Goal: Task Accomplishment & Management: Manage account settings

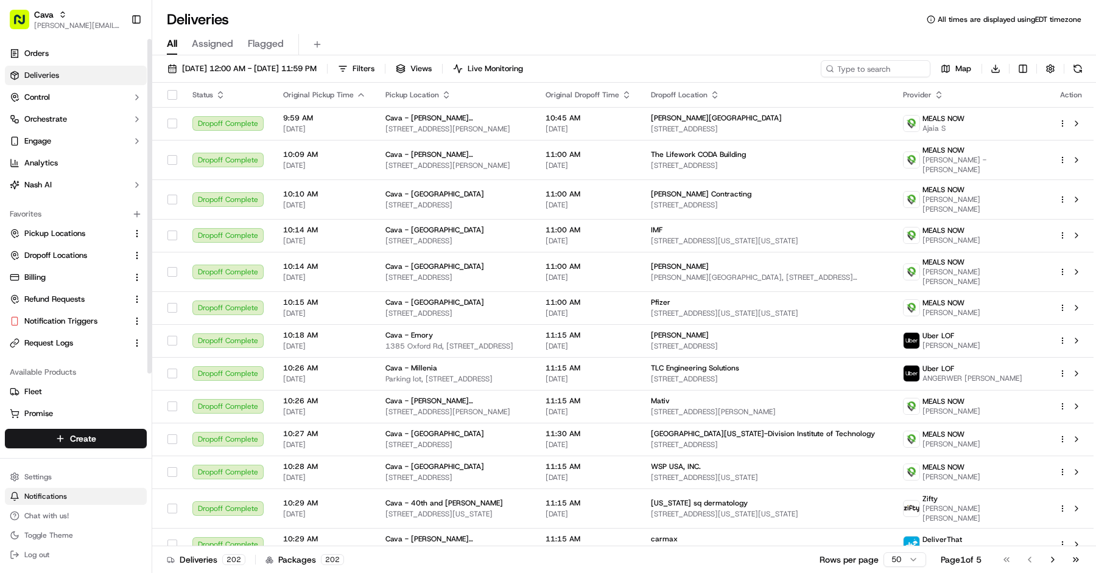
click at [44, 489] on button "Notifications" at bounding box center [76, 496] width 142 height 17
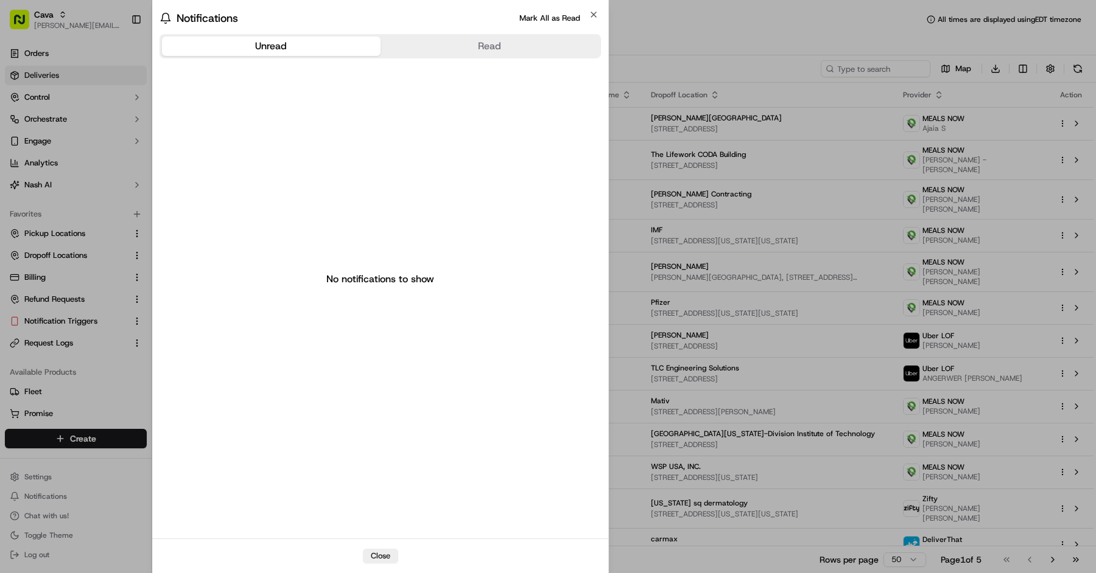
click at [44, 478] on body "Cava [EMAIL_ADDRESS][DOMAIN_NAME] Toggle Sidebar Orders Deliveries Control Orch…" at bounding box center [548, 286] width 1096 height 573
click at [44, 478] on div at bounding box center [548, 286] width 1096 height 573
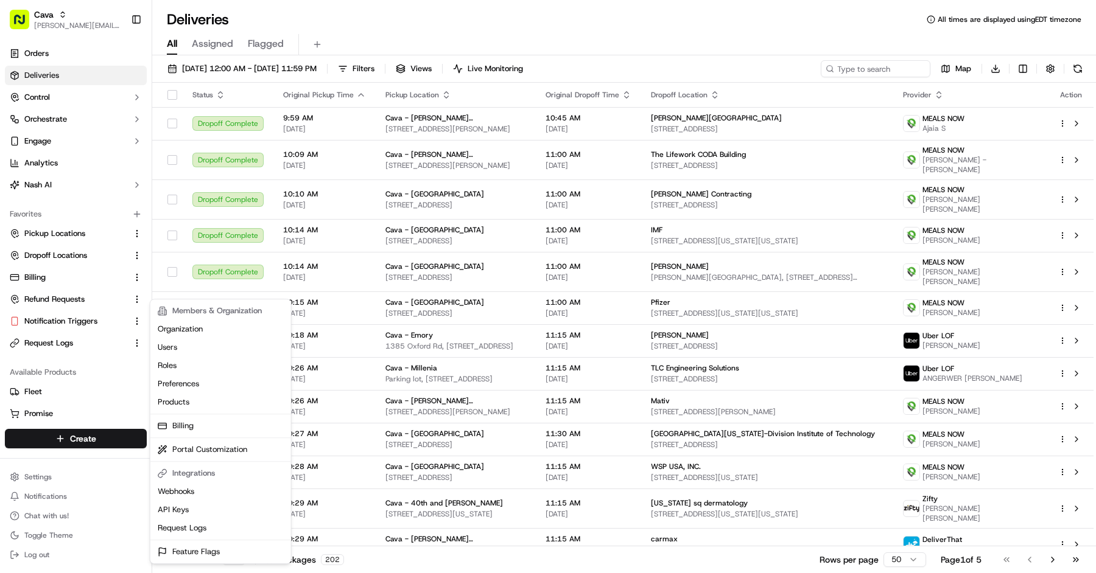
click at [44, 478] on html "Cava [EMAIL_ADDRESS][DOMAIN_NAME] Toggle Sidebar Orders Deliveries Control Orch…" at bounding box center [548, 286] width 1096 height 573
click at [174, 349] on link "Users" at bounding box center [221, 347] width 136 height 18
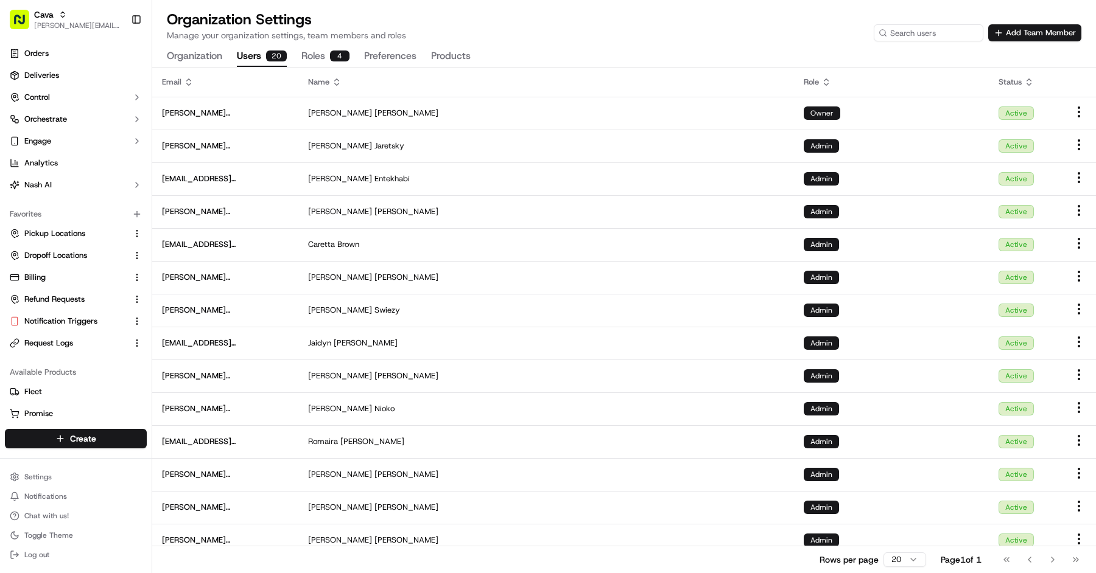
click at [313, 55] on button "Roles 4" at bounding box center [325, 56] width 48 height 21
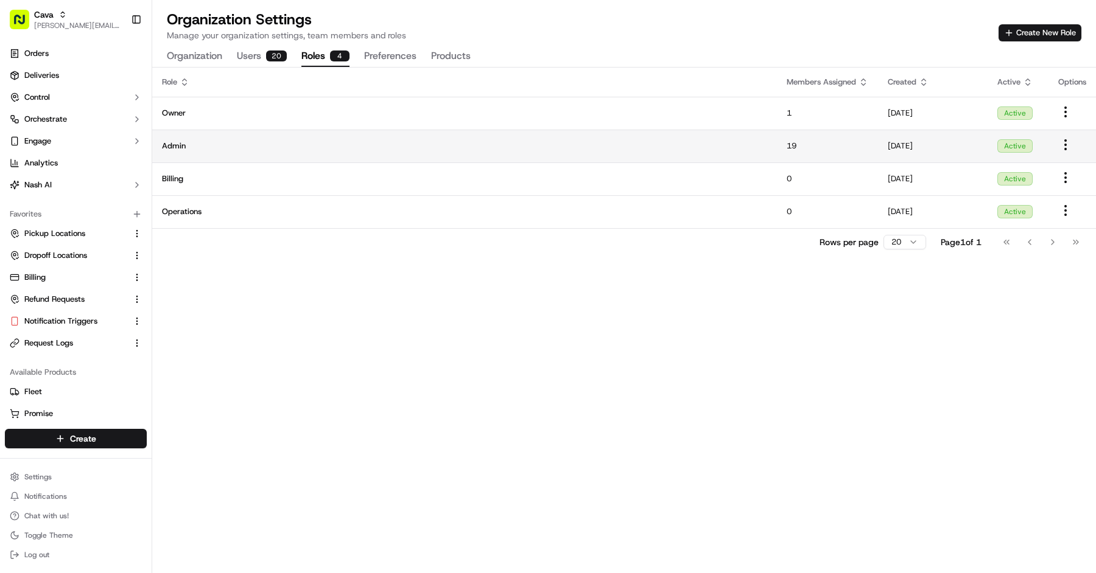
click at [517, 148] on span "Admin" at bounding box center [464, 146] width 605 height 11
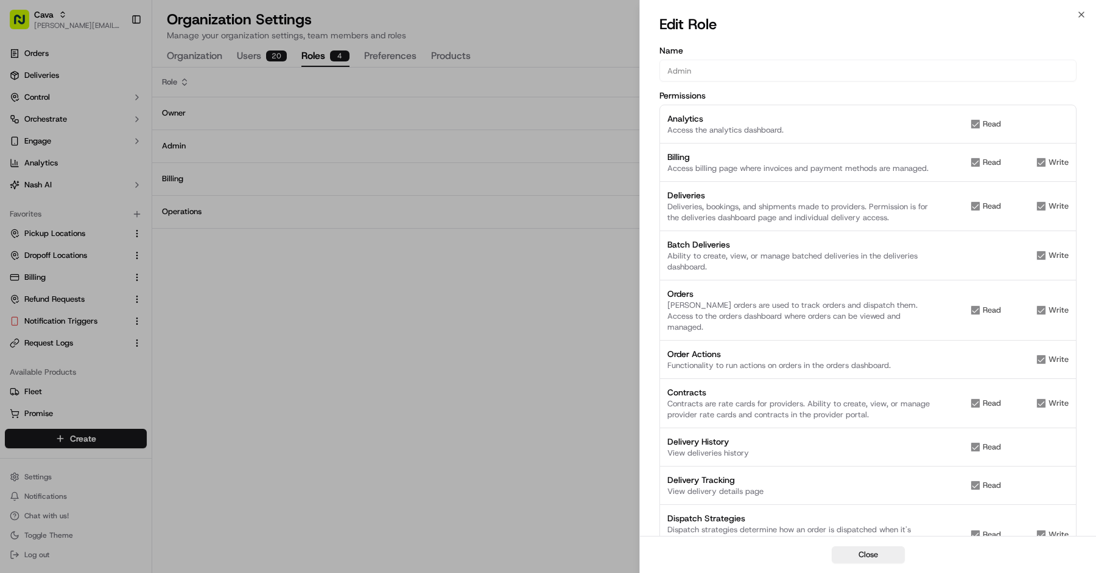
scroll to position [1, 0]
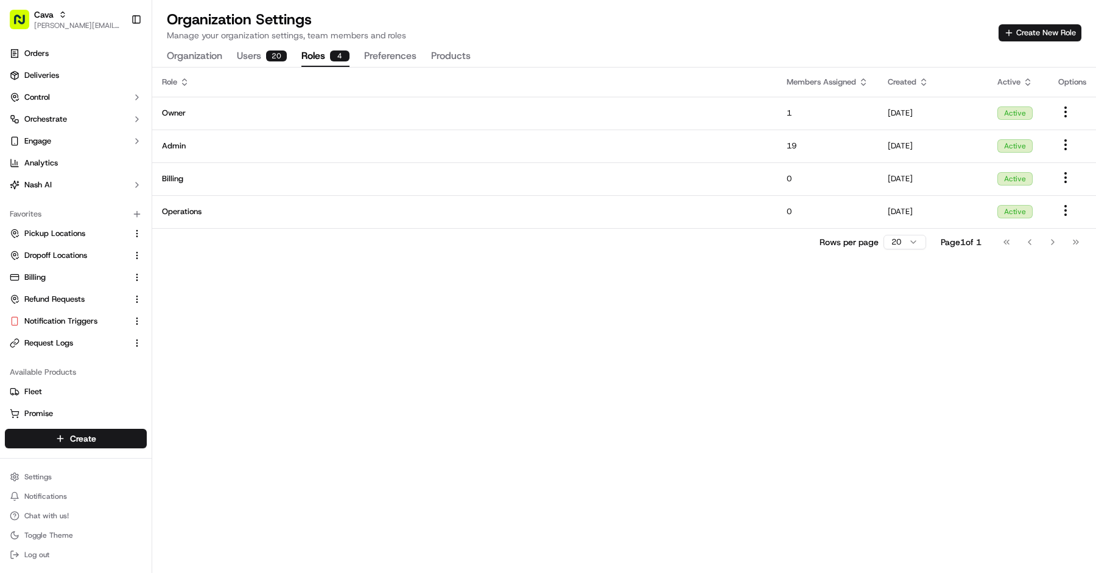
click at [394, 65] on button "Preferences" at bounding box center [390, 56] width 52 height 21
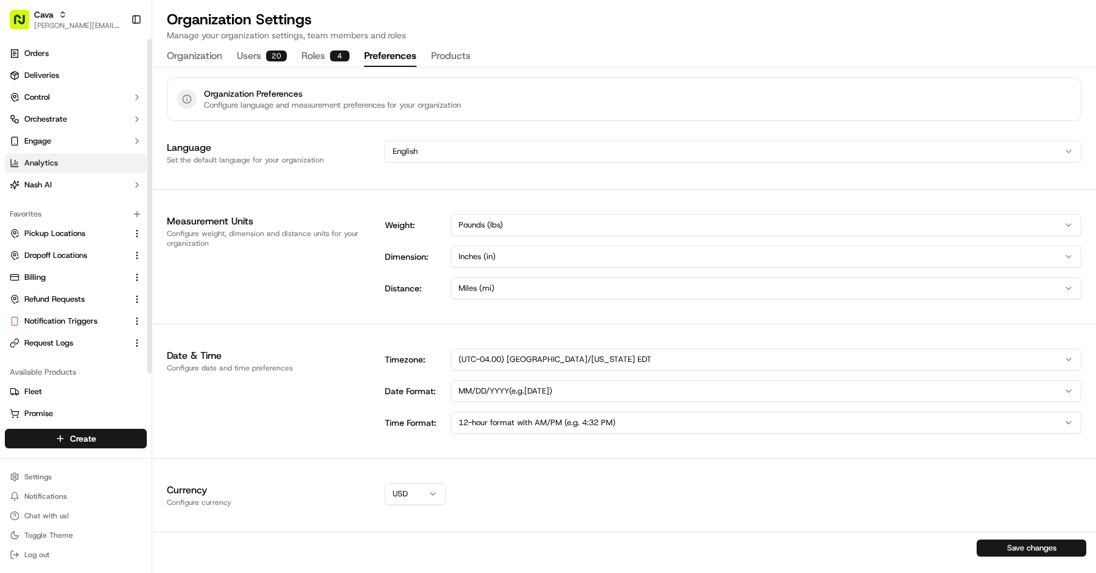
click at [58, 168] on link "Analytics" at bounding box center [76, 162] width 142 height 19
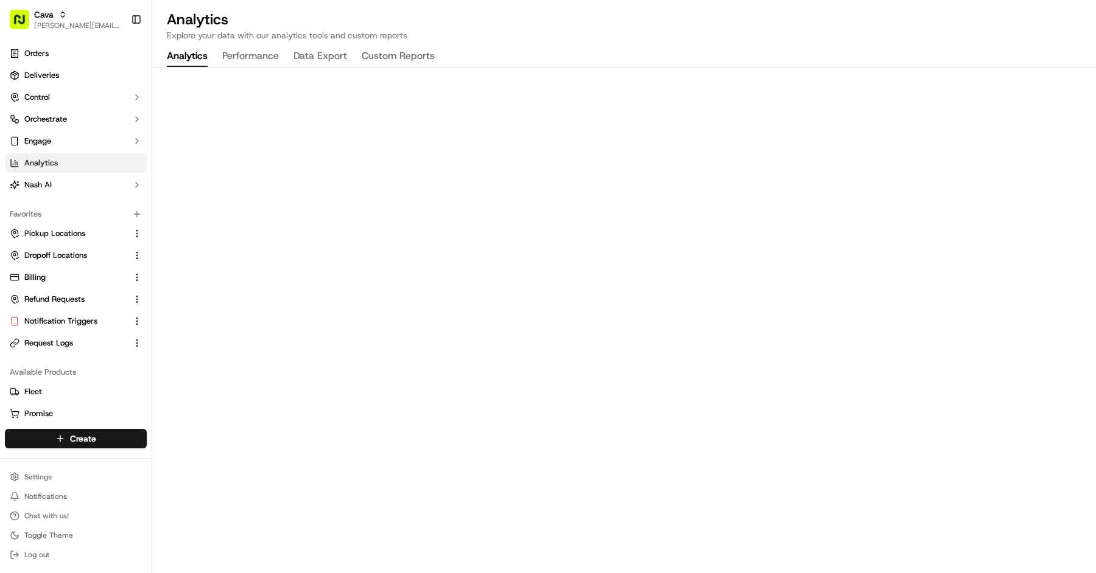
click at [244, 58] on button "Performance" at bounding box center [250, 56] width 57 height 21
